Goal: Check status: Check status

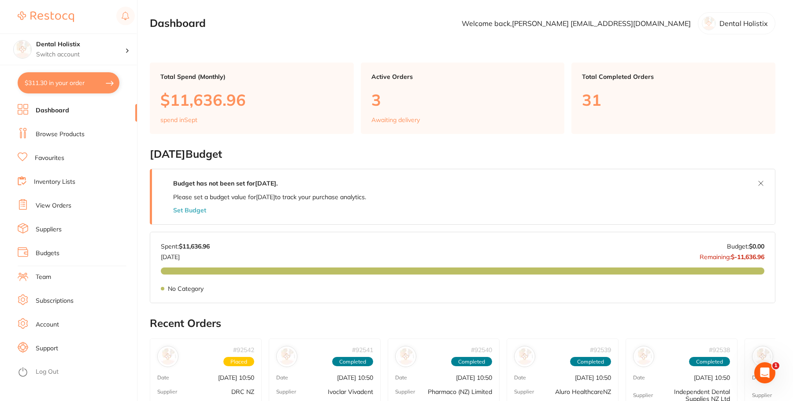
click at [59, 200] on li "View Orders" at bounding box center [77, 205] width 119 height 13
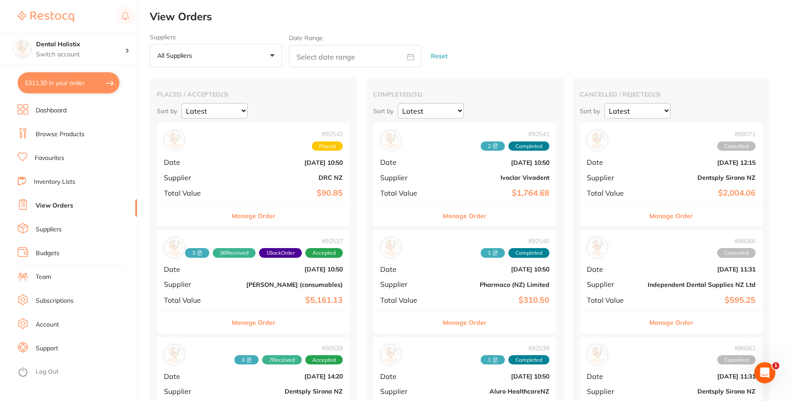
click at [251, 185] on div "# 92542 Placed Date [DATE] 10:50 Supplier DRC NZ Total Value $90.85" at bounding box center [253, 164] width 193 height 82
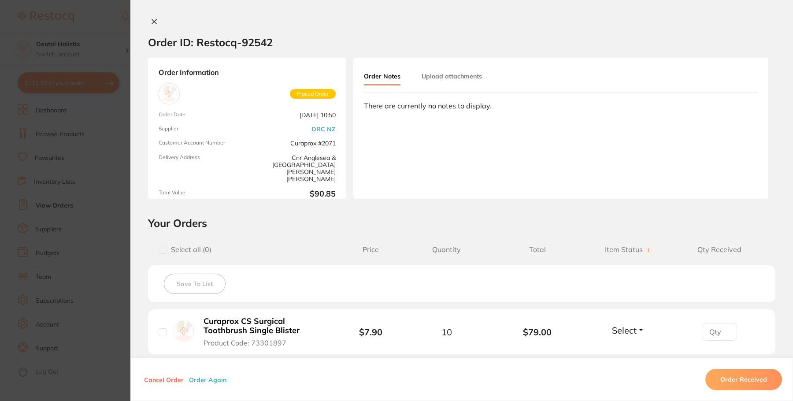
click at [152, 23] on icon at bounding box center [154, 21] width 7 height 7
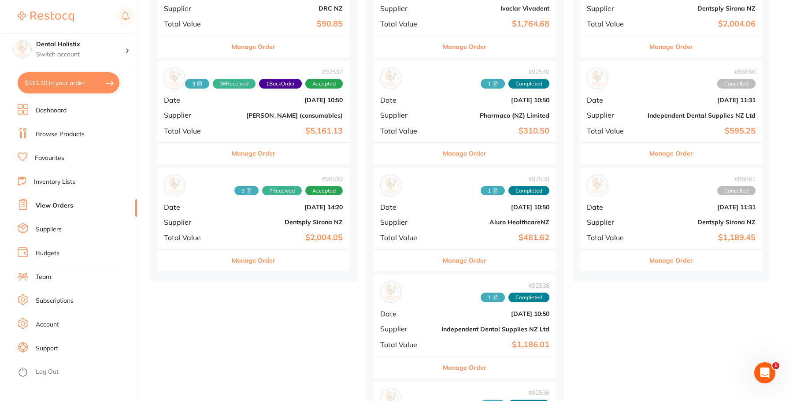
scroll to position [176, 0]
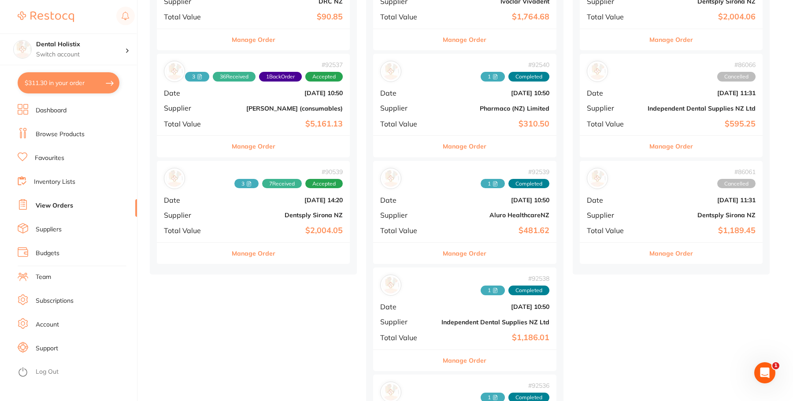
click at [256, 223] on div "# 90539 3 7 Received Accepted Date [DATE] 14:20 Supplier Dentsply Sirona NZ Tot…" at bounding box center [253, 202] width 193 height 82
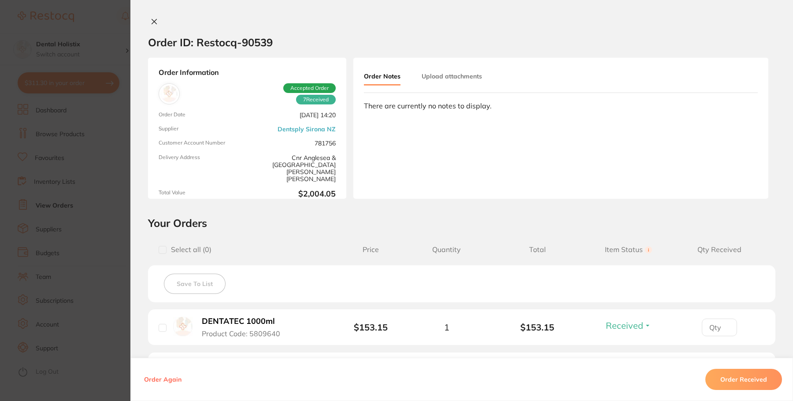
click at [414, 107] on div "There are currently no notes to display." at bounding box center [561, 106] width 394 height 8
click at [384, 76] on button "Order Notes" at bounding box center [382, 76] width 37 height 17
click at [393, 102] on div "There are currently no notes to display." at bounding box center [561, 106] width 394 height 8
click at [398, 108] on div "There are currently no notes to display." at bounding box center [561, 106] width 394 height 8
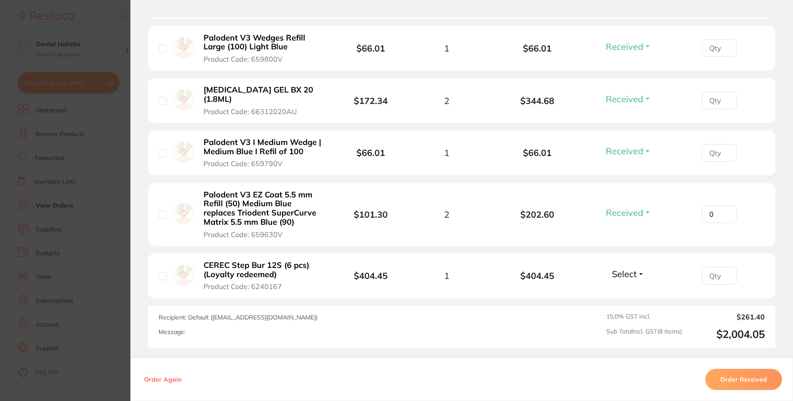
scroll to position [510, 0]
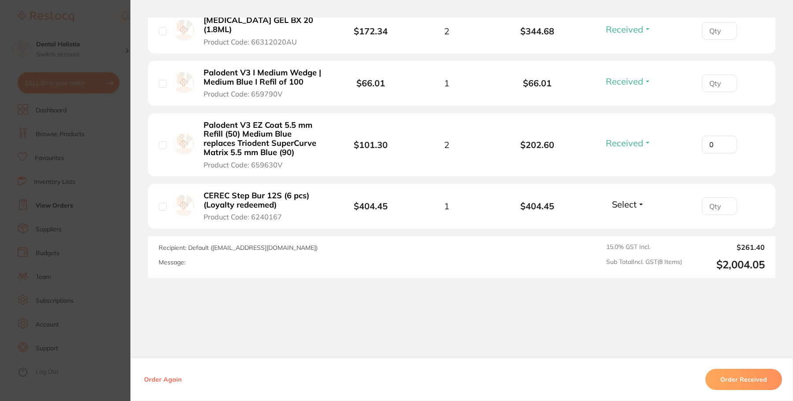
click at [732, 383] on button "Order Received" at bounding box center [744, 379] width 77 height 21
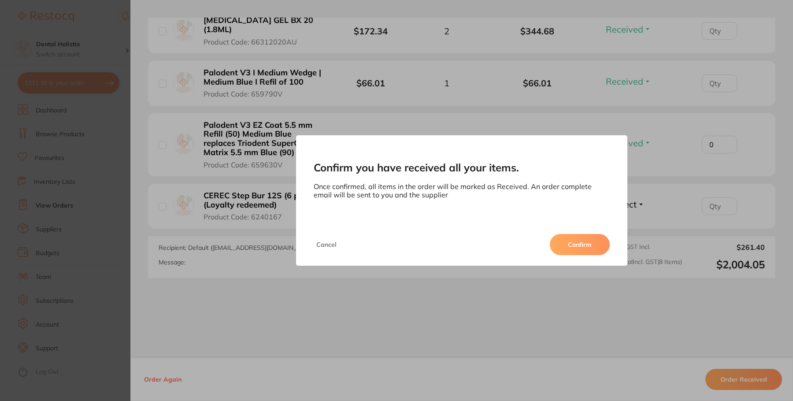
click at [576, 249] on button "Confirm" at bounding box center [580, 244] width 60 height 21
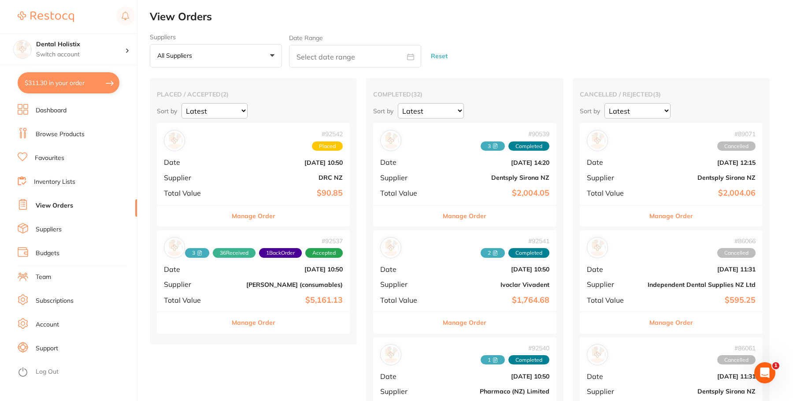
click at [298, 311] on div "# 92537 3 36 Received 1 Back Order Accepted Date [DATE] 10:50 Supplier [PERSON_…" at bounding box center [253, 271] width 193 height 82
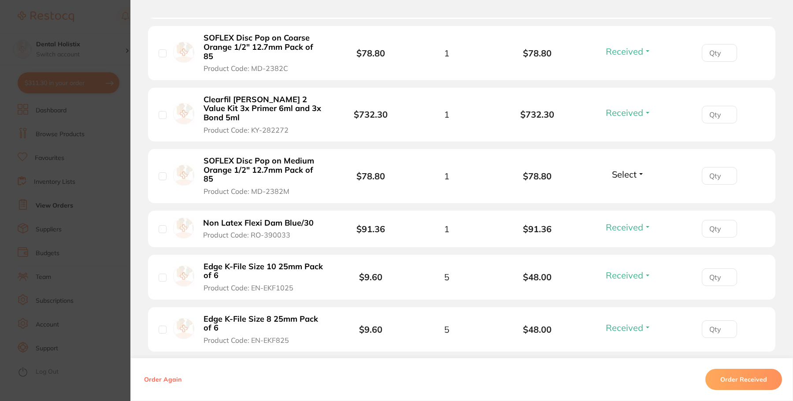
scroll to position [309, 0]
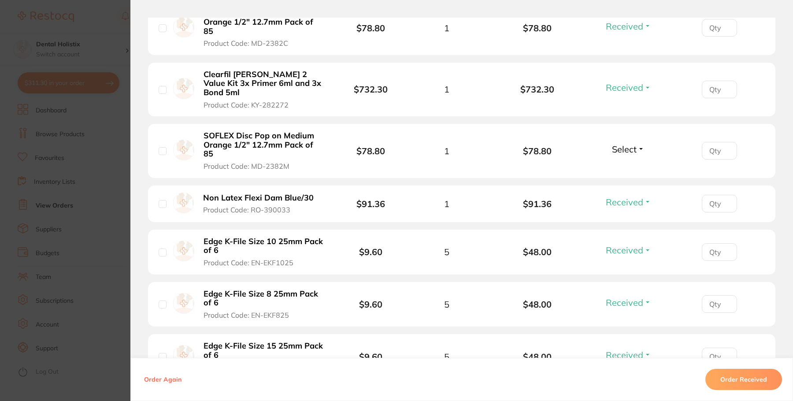
click at [633, 144] on span "Select" at bounding box center [624, 149] width 25 height 11
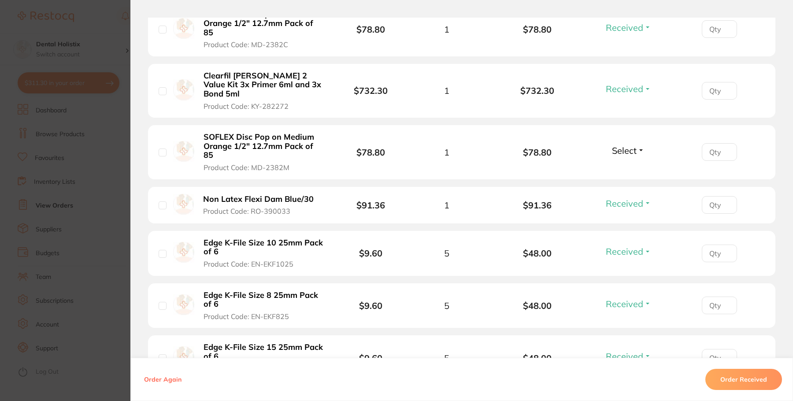
scroll to position [204, 0]
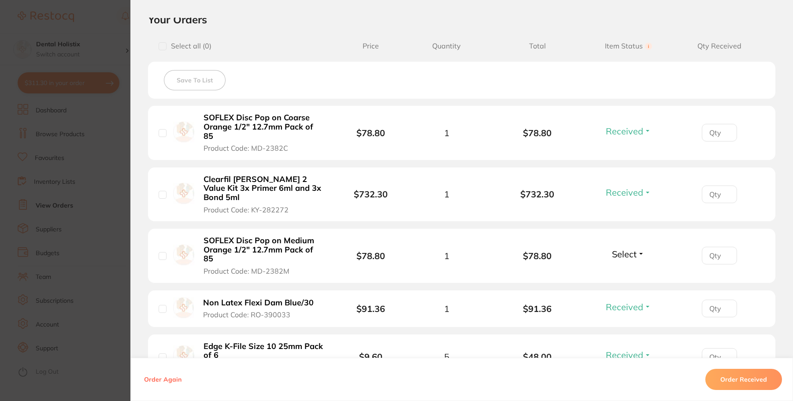
click at [83, 224] on section "Order ID: Restocq- 92537 Order Information 36 Received 1 Back Order Accepted Or…" at bounding box center [396, 200] width 793 height 401
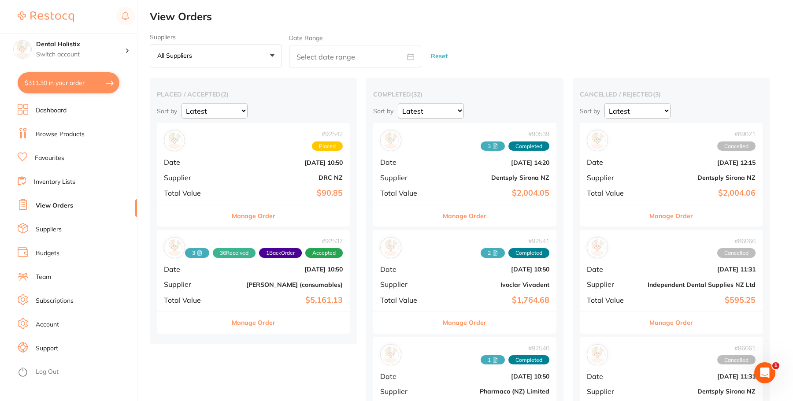
click at [628, 44] on div "Suppliers All suppliers +0 All suppliers Aluro HealthcareNZ Amtech Aquapick [PE…" at bounding box center [471, 50] width 643 height 34
